Goal: Obtain resource: Obtain resource

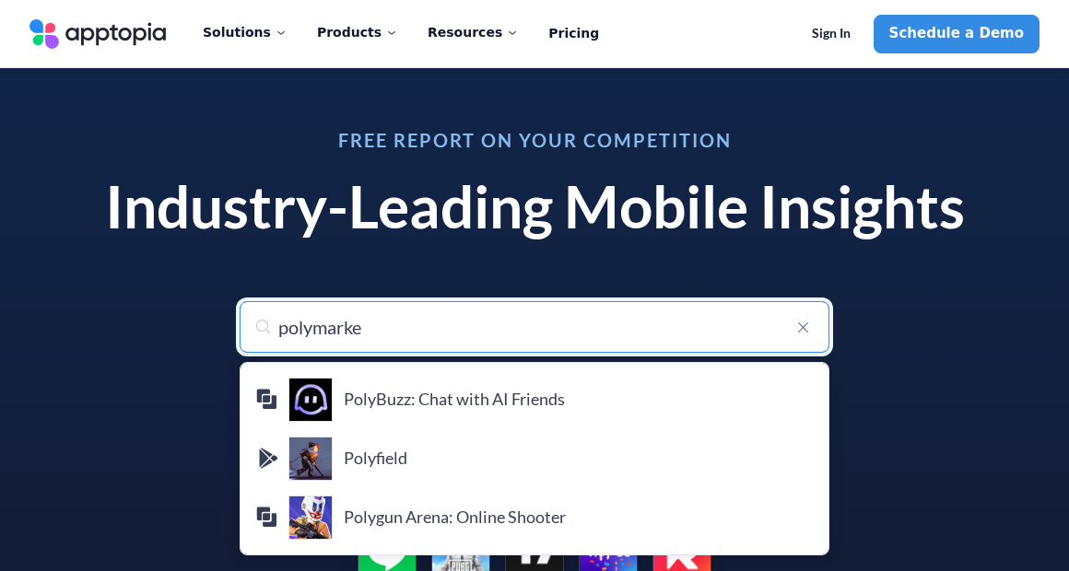
type input "polymarket"
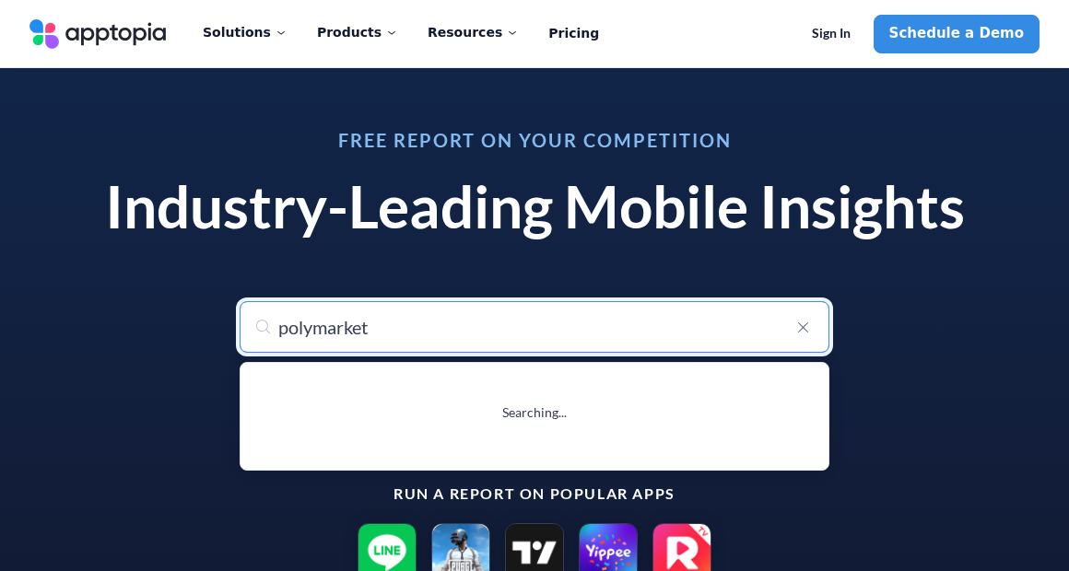
type input "polymarket"
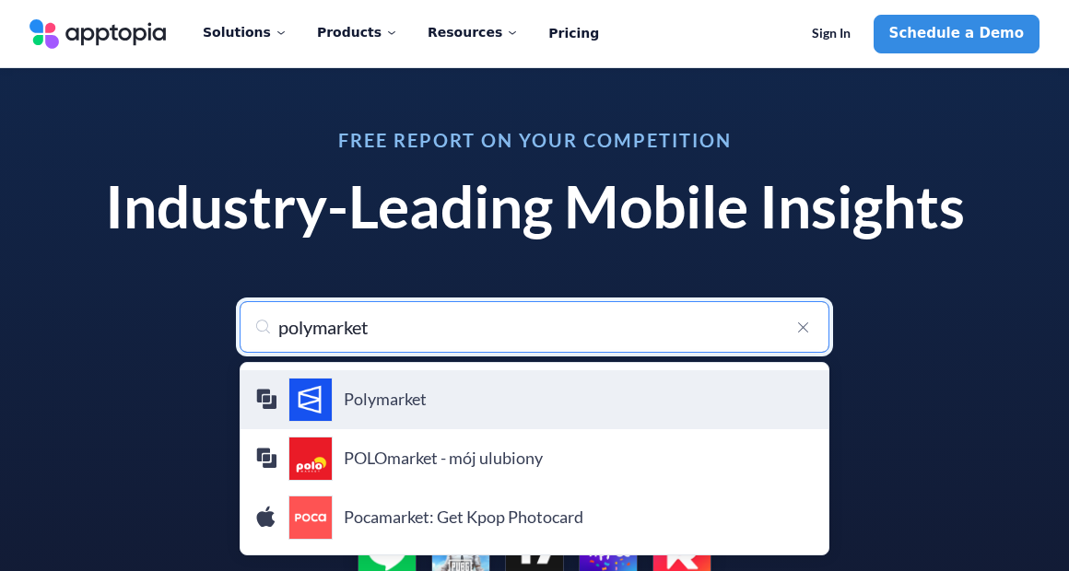
click at [415, 388] on div "Polymarket Polymarket" at bounding box center [534, 400] width 559 height 44
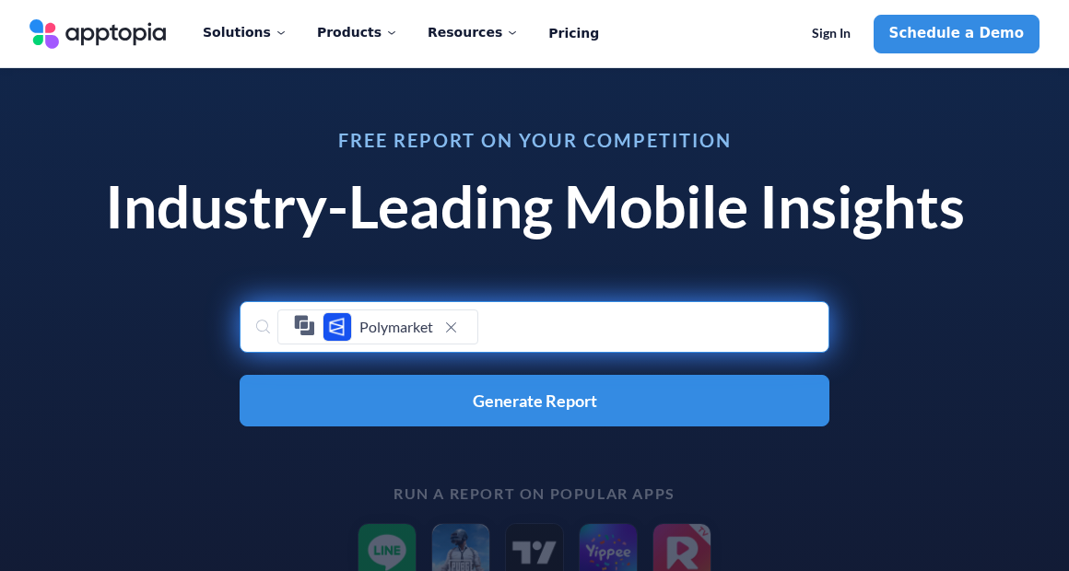
click at [525, 318] on div "Polymarket" at bounding box center [535, 327] width 590 height 52
click at [254, 321] on div "Polymarket" at bounding box center [535, 327] width 590 height 52
click at [271, 324] on div "Polymarket" at bounding box center [535, 327] width 590 height 52
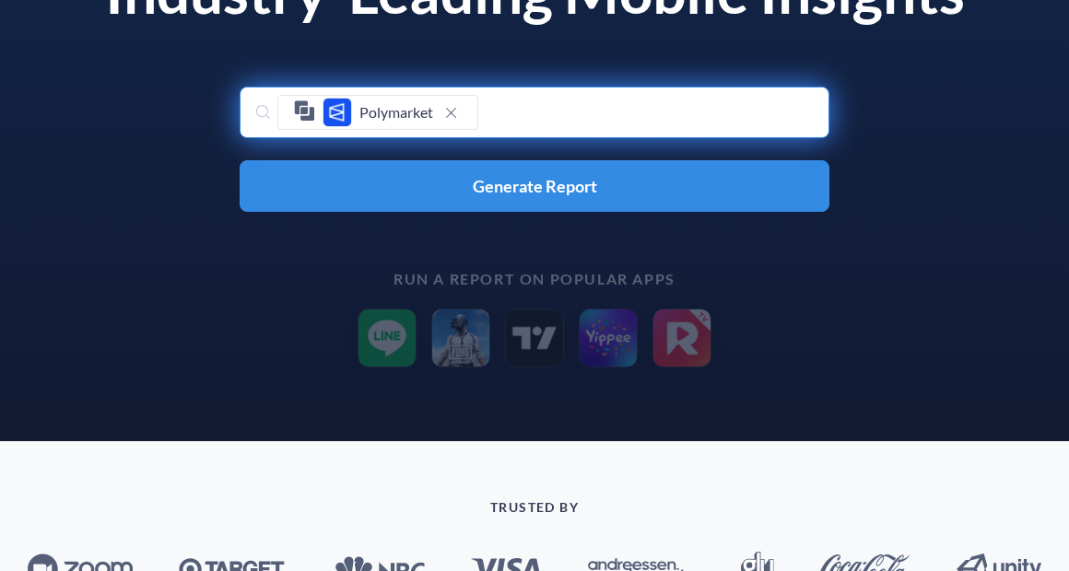
scroll to position [241, 0]
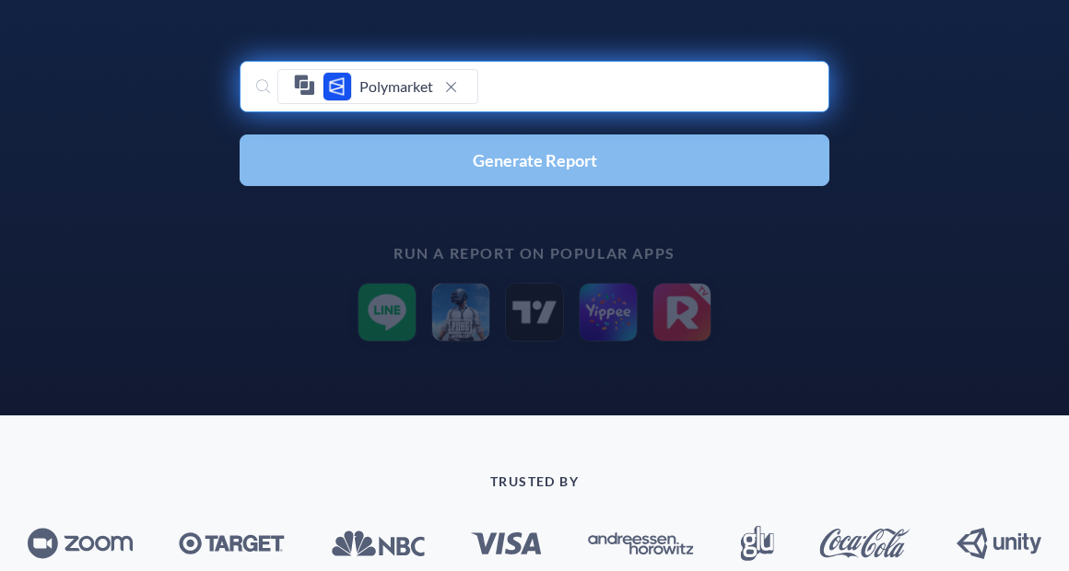
click at [559, 162] on span "Generate Report" at bounding box center [535, 160] width 124 height 17
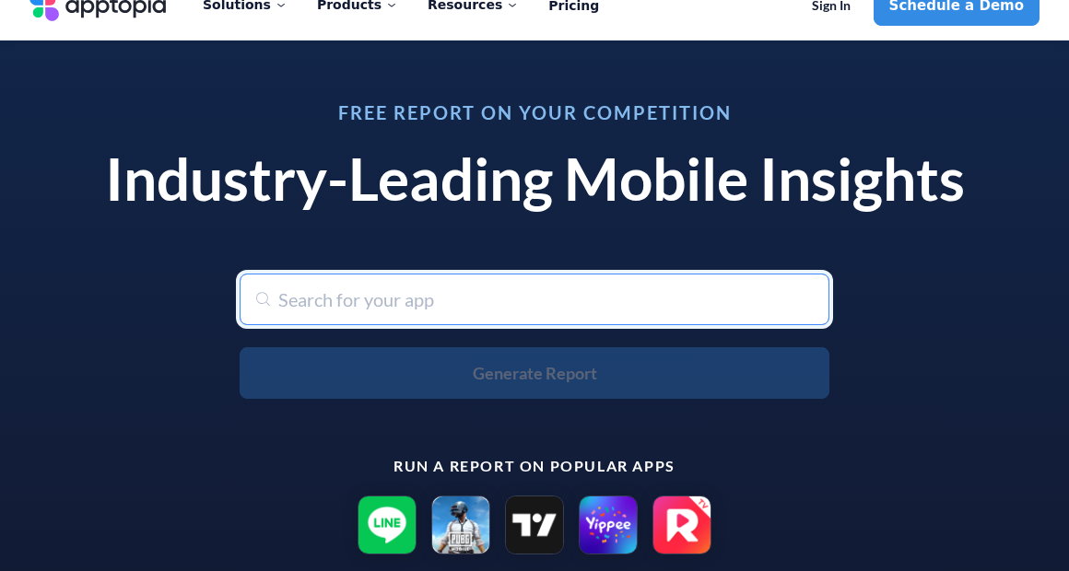
scroll to position [30, 0]
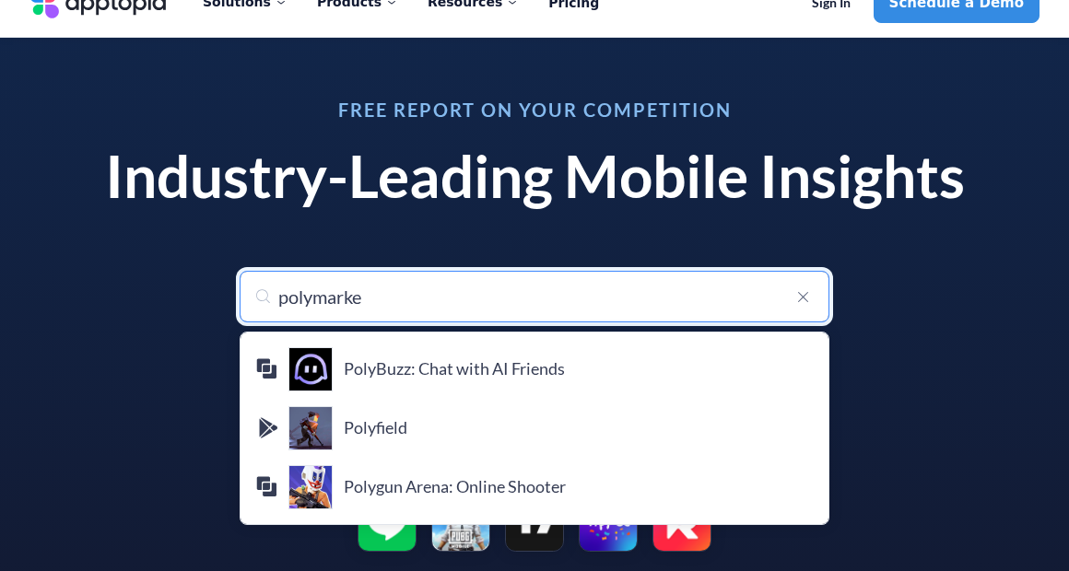
type input "polymarket"
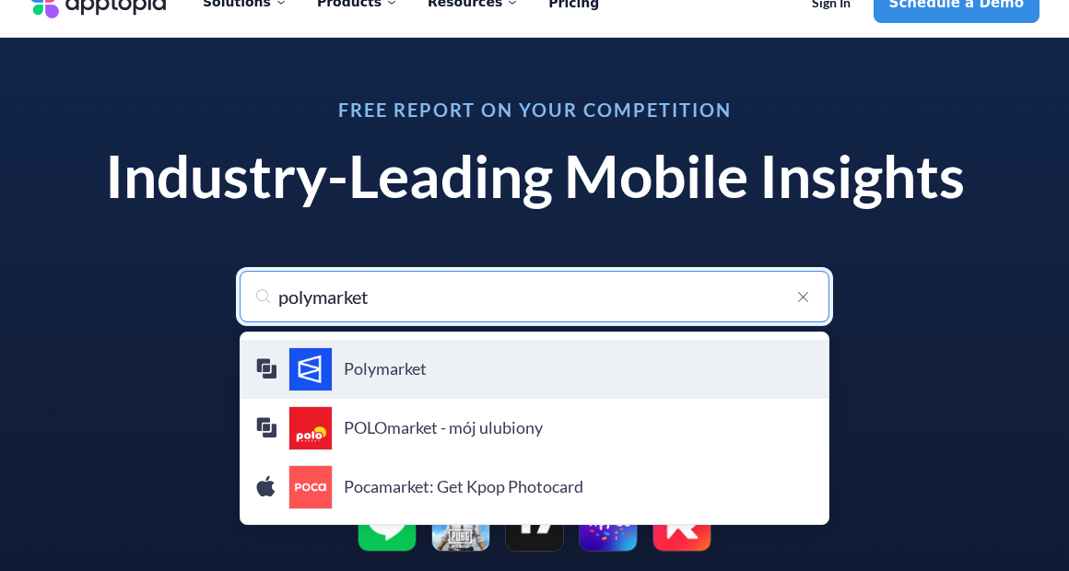
click at [426, 371] on h4 "Polymarket" at bounding box center [579, 369] width 470 height 20
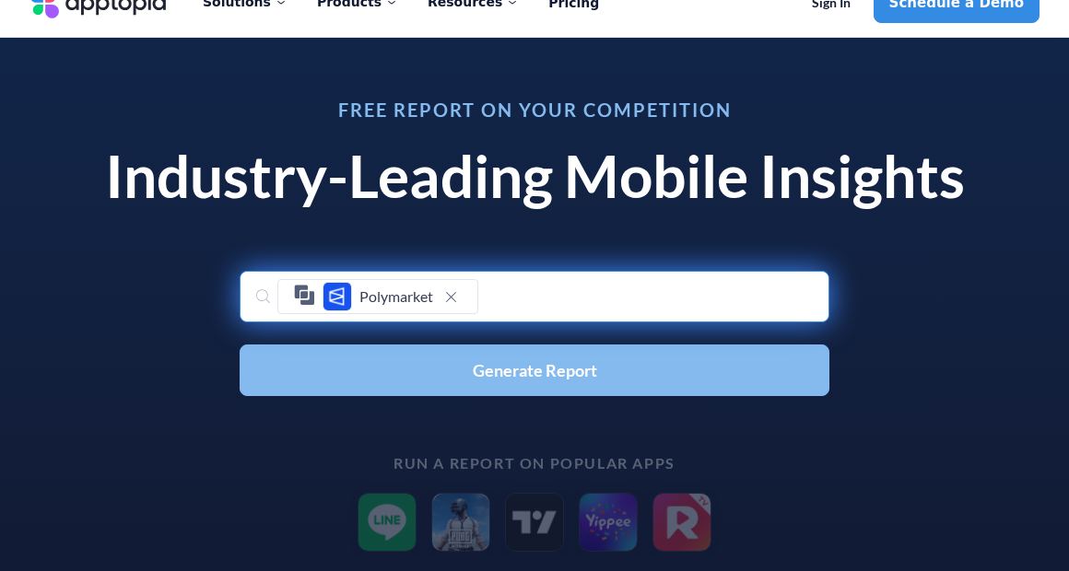
click at [478, 390] on button "Generate Report" at bounding box center [535, 371] width 590 height 52
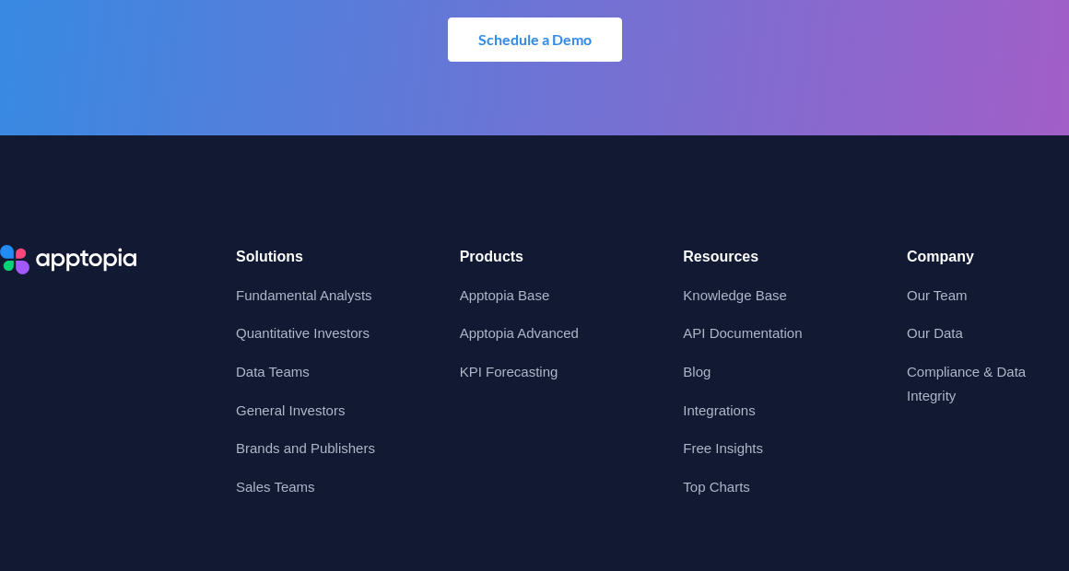
scroll to position [6021, 0]
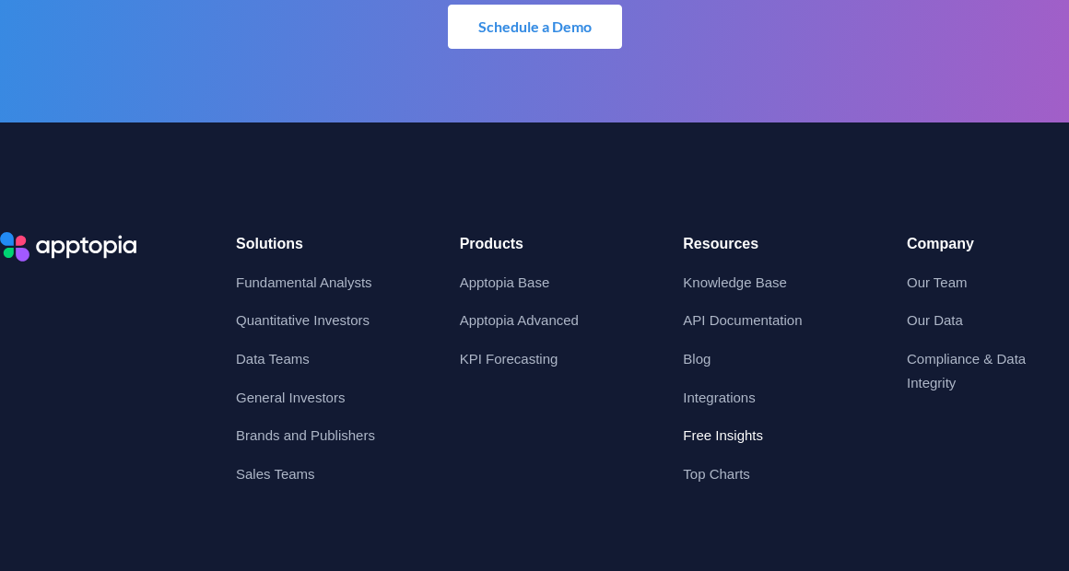
click at [728, 441] on link "Free Insights" at bounding box center [723, 436] width 80 height 16
